Goal: Task Accomplishment & Management: Complete application form

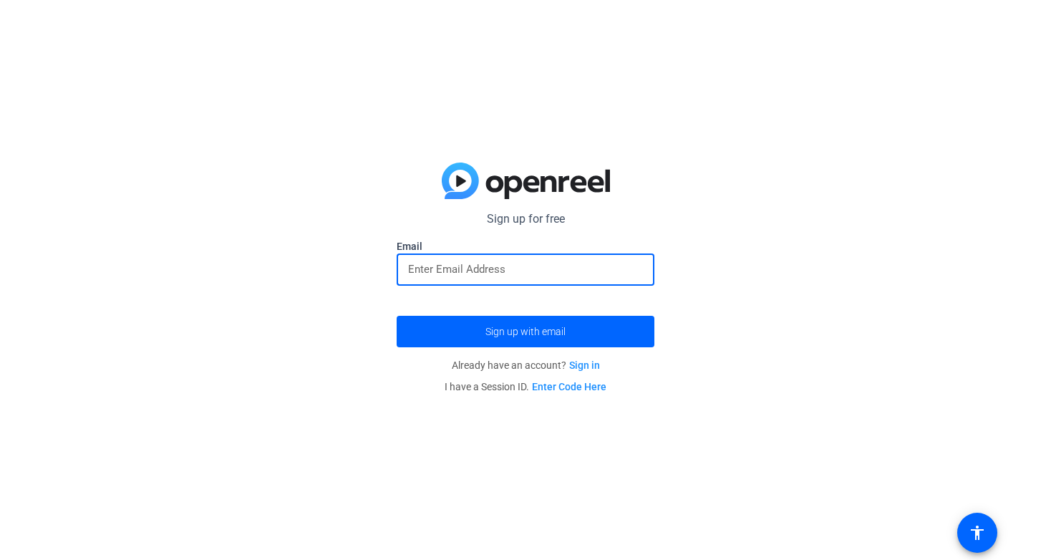
click at [457, 269] on input "email" at bounding box center [525, 269] width 235 height 17
click at [397, 316] on button "Sign up with email" at bounding box center [526, 332] width 258 height 32
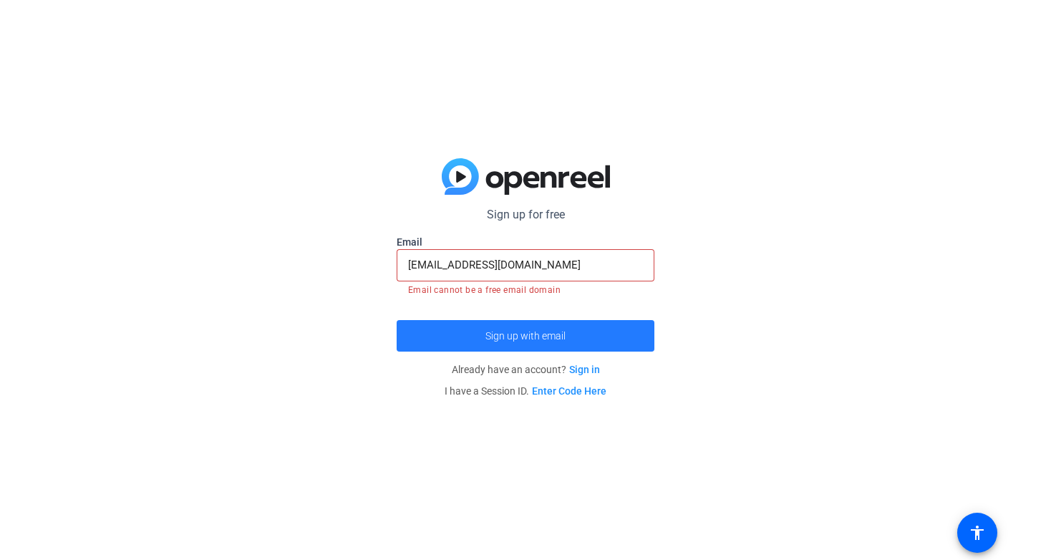
click at [455, 339] on span "submit" at bounding box center [526, 336] width 258 height 34
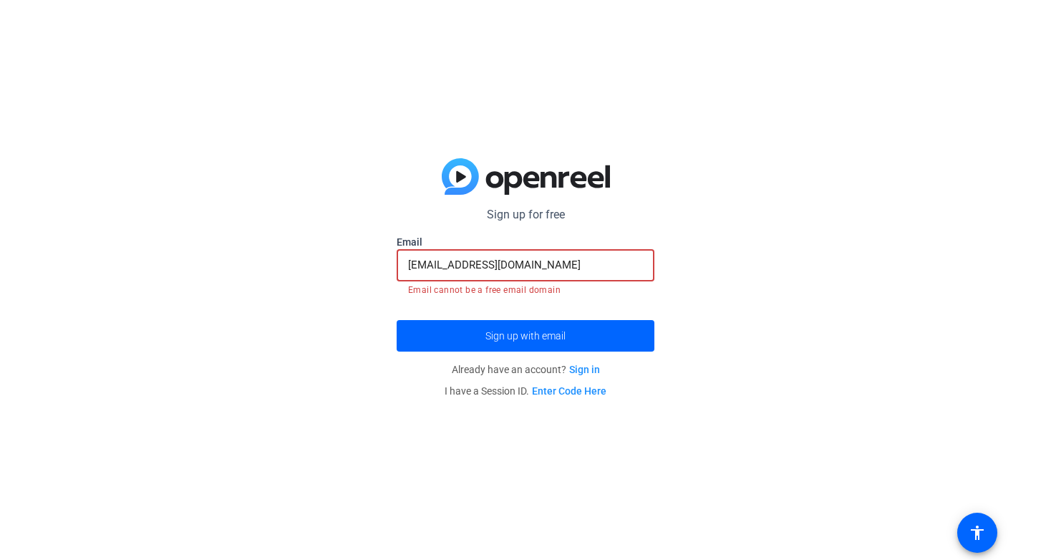
click at [564, 269] on input "[EMAIL_ADDRESS][DOMAIN_NAME]" at bounding box center [525, 264] width 235 height 17
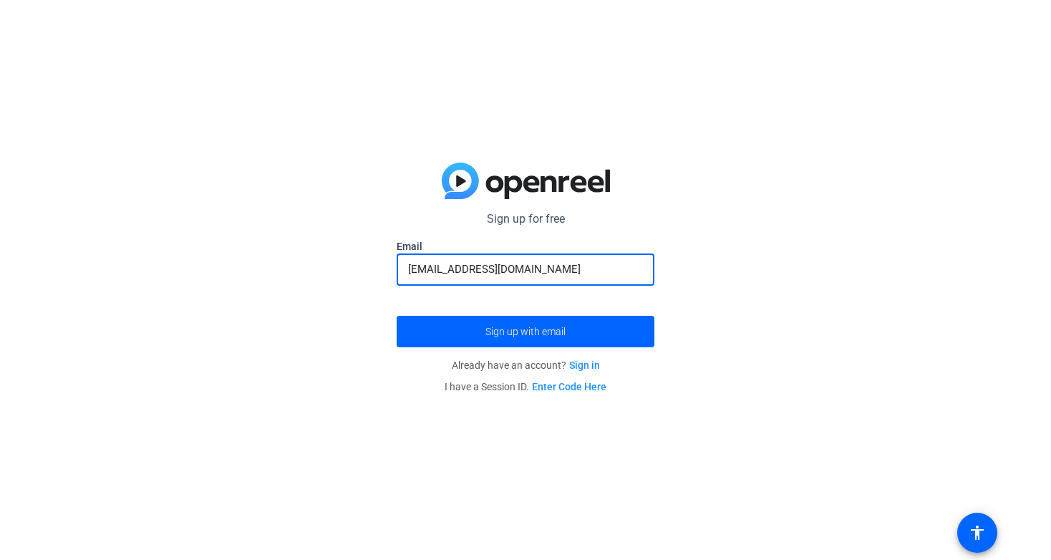
type input "[EMAIL_ADDRESS][DOMAIN_NAME]"
click at [397, 316] on button "Sign up with email" at bounding box center [526, 332] width 258 height 32
click at [478, 279] on div at bounding box center [525, 270] width 235 height 32
click at [478, 275] on input "email" at bounding box center [525, 269] width 235 height 17
type input "[EMAIL_ADDRESS][DOMAIN_NAME]"
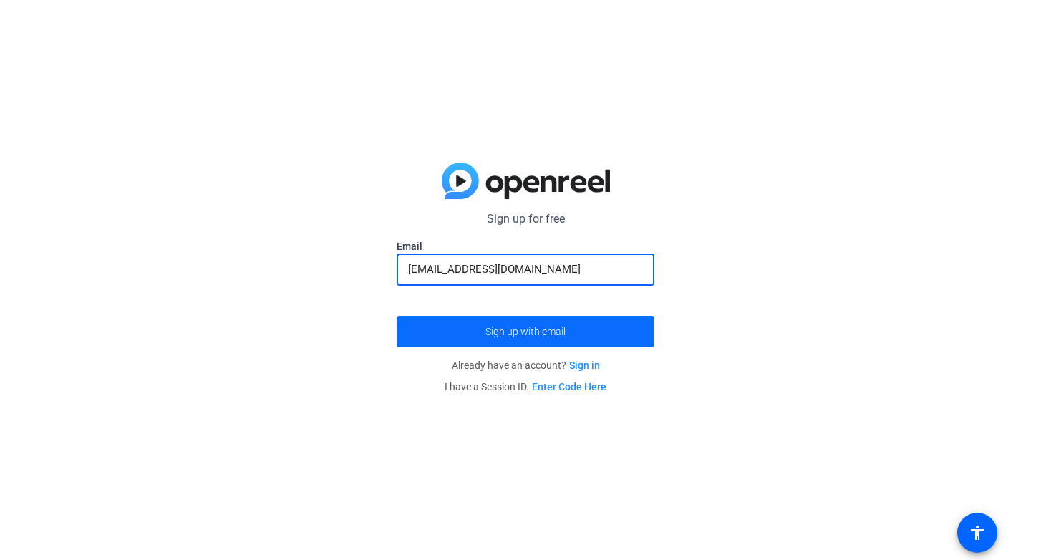
click at [491, 332] on span "Sign up with email" at bounding box center [526, 332] width 80 height 0
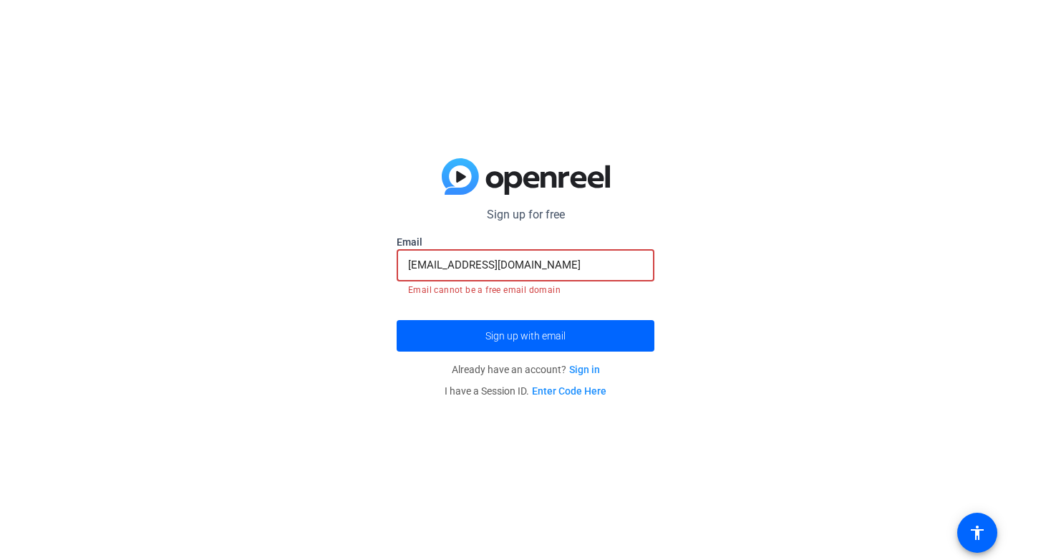
click at [471, 261] on input "[EMAIL_ADDRESS][DOMAIN_NAME]" at bounding box center [525, 264] width 235 height 17
